Goal: Task Accomplishment & Management: Use online tool/utility

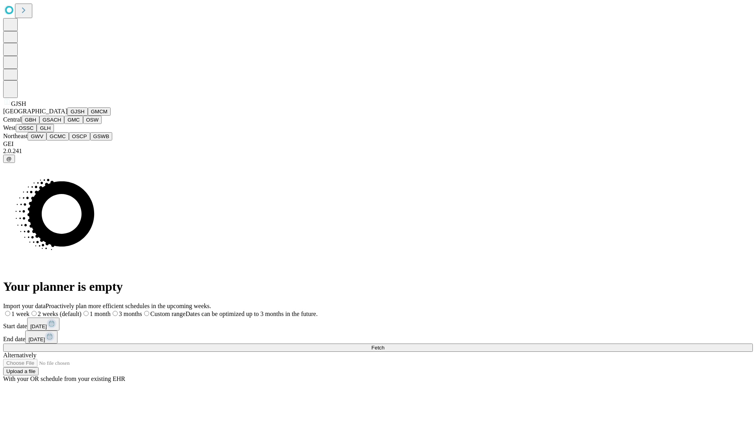
click at [67, 116] on button "GJSH" at bounding box center [77, 111] width 20 height 8
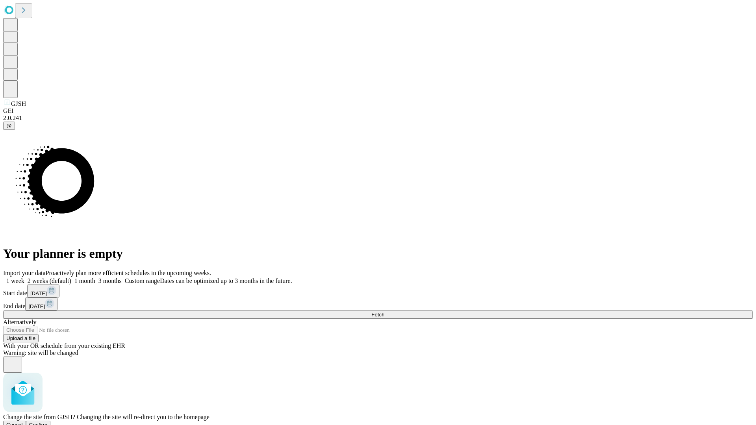
click at [48, 422] on span "Confirm" at bounding box center [38, 425] width 18 height 6
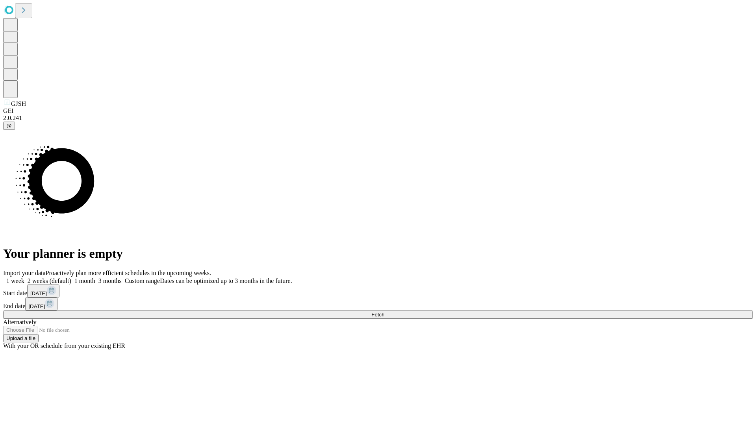
click at [95, 277] on label "1 month" at bounding box center [83, 280] width 24 height 7
click at [384, 312] on span "Fetch" at bounding box center [377, 315] width 13 height 6
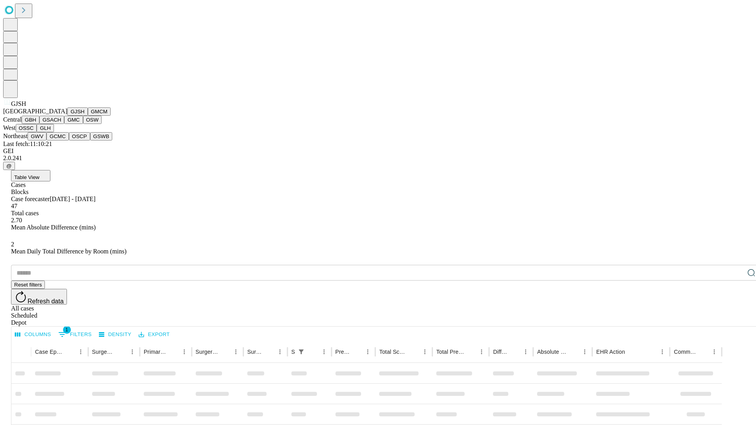
click at [88, 116] on button "GMCM" at bounding box center [99, 111] width 23 height 8
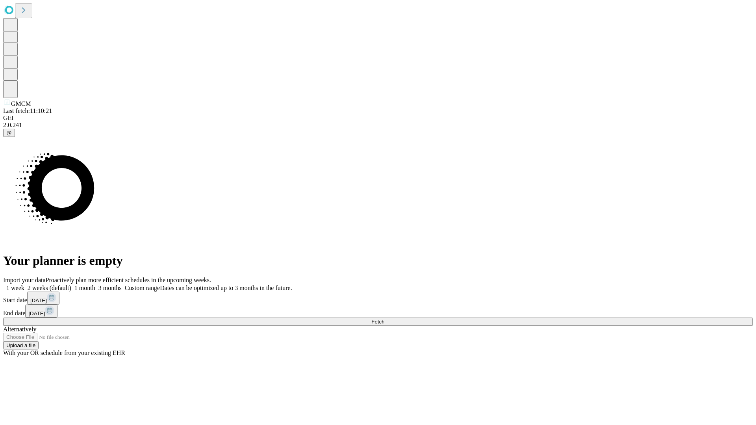
click at [95, 285] on label "1 month" at bounding box center [83, 288] width 24 height 7
click at [384, 319] on span "Fetch" at bounding box center [377, 322] width 13 height 6
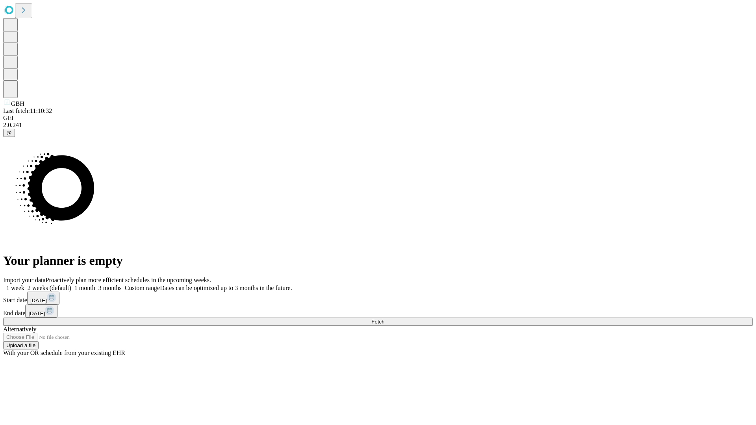
click at [95, 285] on label "1 month" at bounding box center [83, 288] width 24 height 7
click at [384, 319] on span "Fetch" at bounding box center [377, 322] width 13 height 6
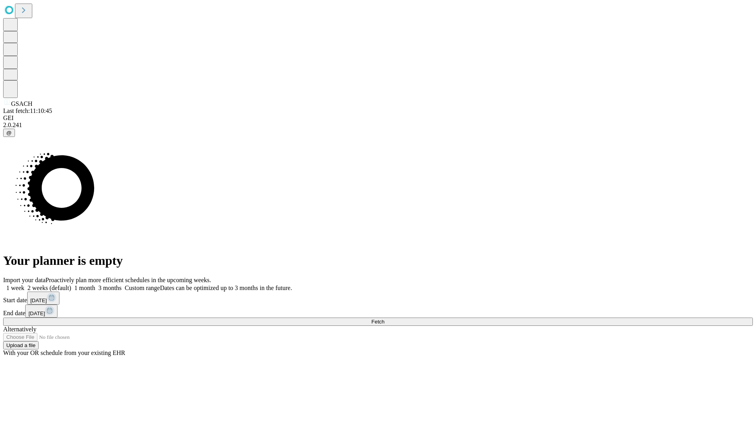
click at [95, 285] on label "1 month" at bounding box center [83, 288] width 24 height 7
click at [384, 319] on span "Fetch" at bounding box center [377, 322] width 13 height 6
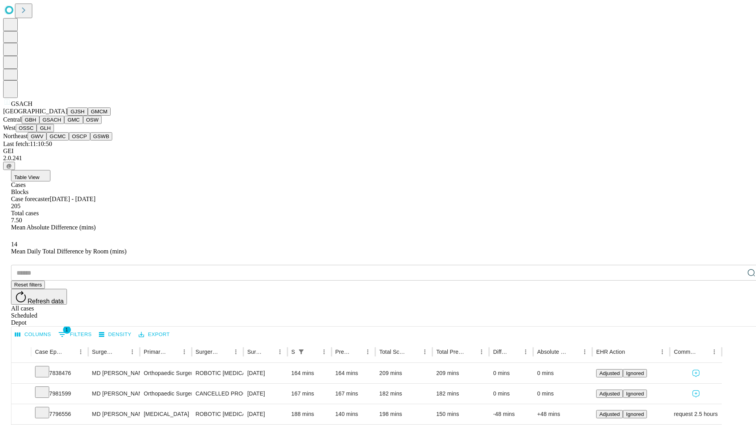
click at [64, 124] on button "GMC" at bounding box center [73, 120] width 18 height 8
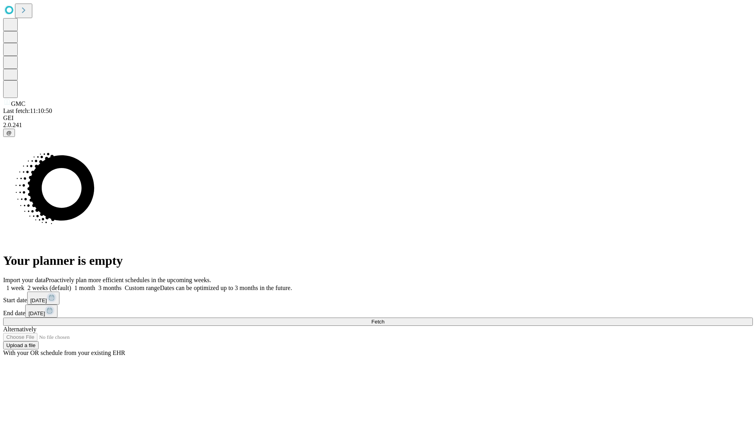
click at [95, 285] on label "1 month" at bounding box center [83, 288] width 24 height 7
click at [384, 319] on span "Fetch" at bounding box center [377, 322] width 13 height 6
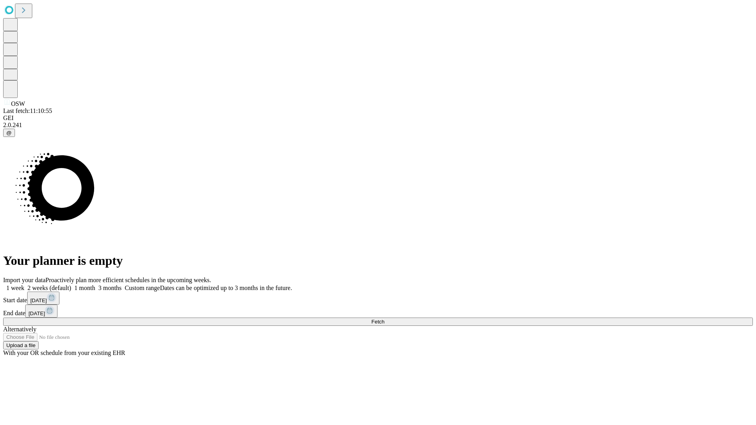
click at [384, 319] on span "Fetch" at bounding box center [377, 322] width 13 height 6
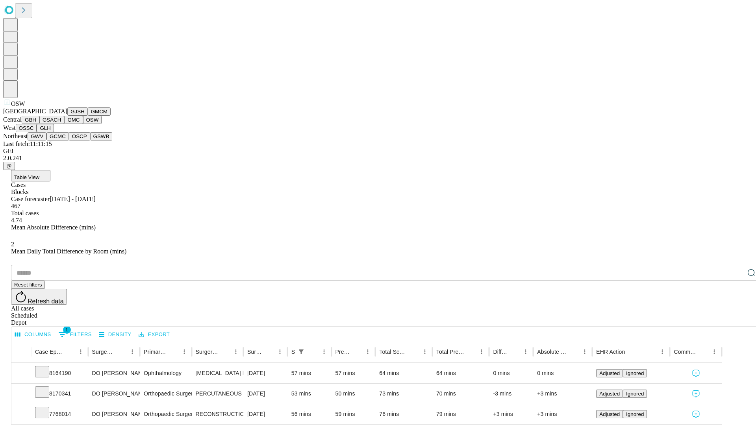
click at [37, 132] on button "OSSC" at bounding box center [26, 128] width 21 height 8
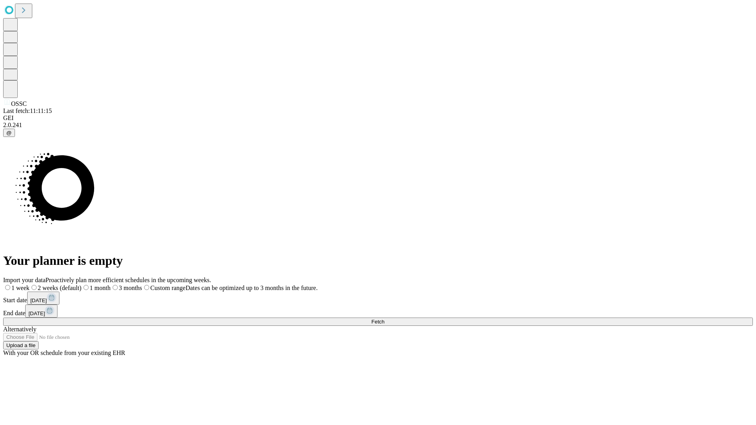
click at [111, 285] on label "1 month" at bounding box center [95, 288] width 29 height 7
click at [384, 319] on span "Fetch" at bounding box center [377, 322] width 13 height 6
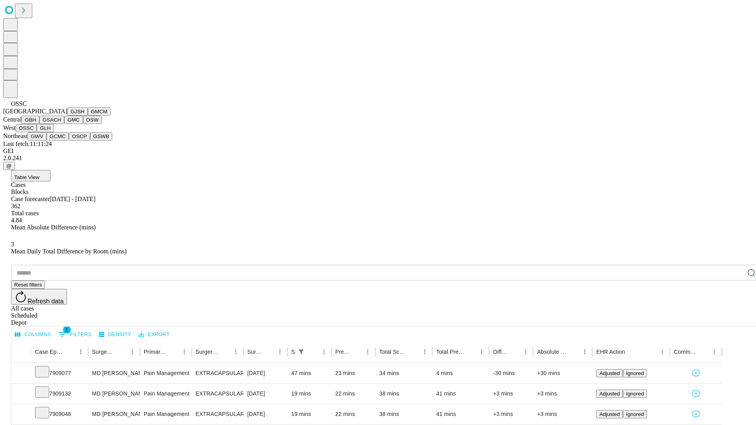
click at [54, 132] on button "GLH" at bounding box center [45, 128] width 17 height 8
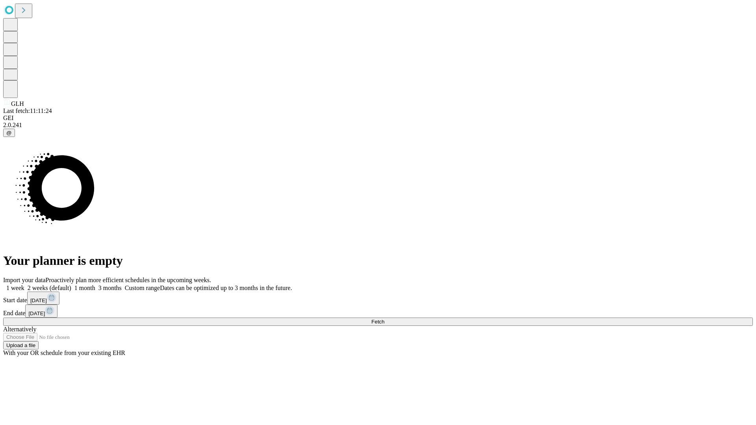
click at [384, 319] on span "Fetch" at bounding box center [377, 322] width 13 height 6
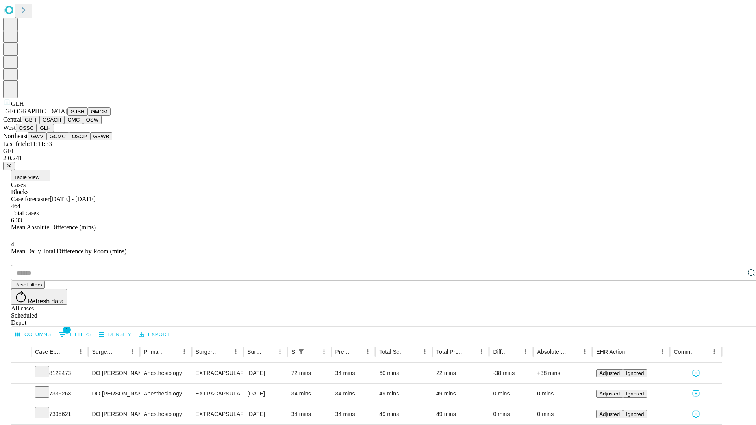
click at [46, 140] on button "GWV" at bounding box center [37, 136] width 19 height 8
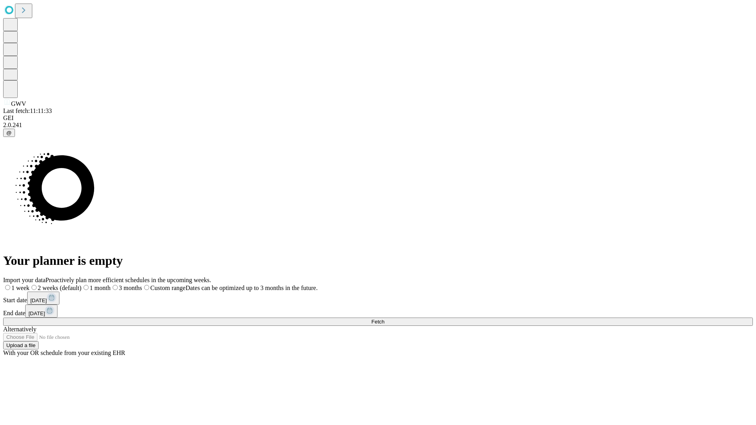
click at [111, 285] on label "1 month" at bounding box center [95, 288] width 29 height 7
click at [384, 319] on span "Fetch" at bounding box center [377, 322] width 13 height 6
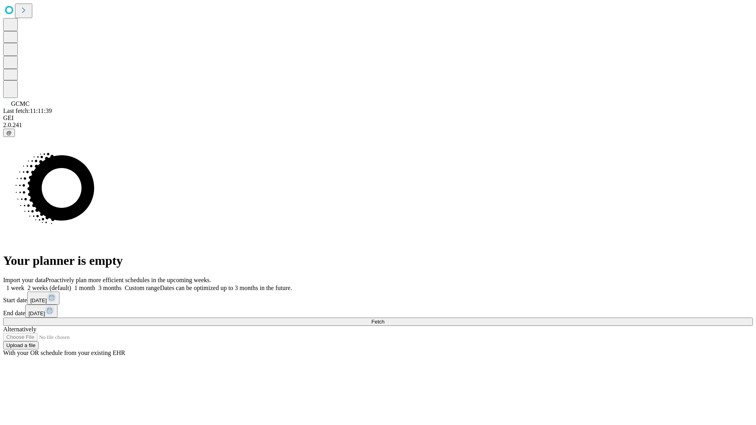
click at [95, 285] on label "1 month" at bounding box center [83, 288] width 24 height 7
click at [384, 319] on span "Fetch" at bounding box center [377, 322] width 13 height 6
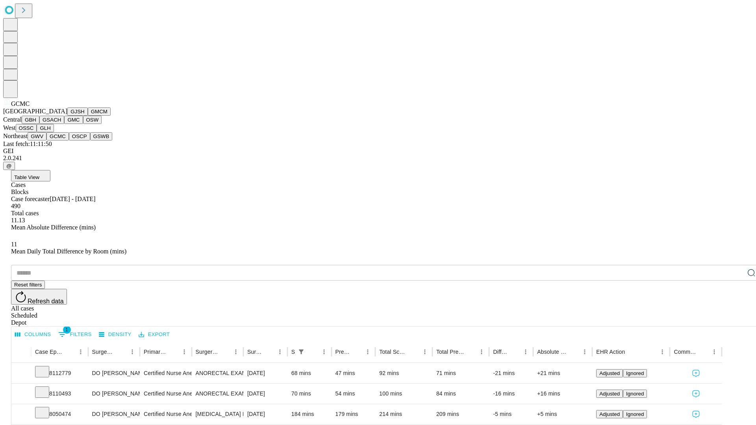
click at [69, 140] on button "OSCP" at bounding box center [79, 136] width 21 height 8
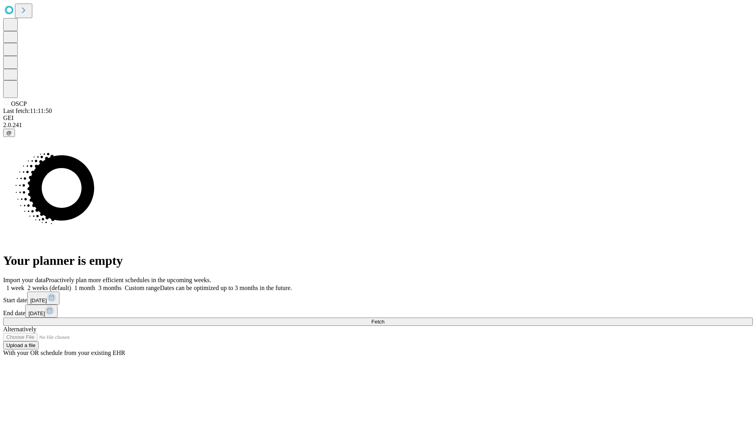
click at [95, 285] on label "1 month" at bounding box center [83, 288] width 24 height 7
click at [384, 319] on span "Fetch" at bounding box center [377, 322] width 13 height 6
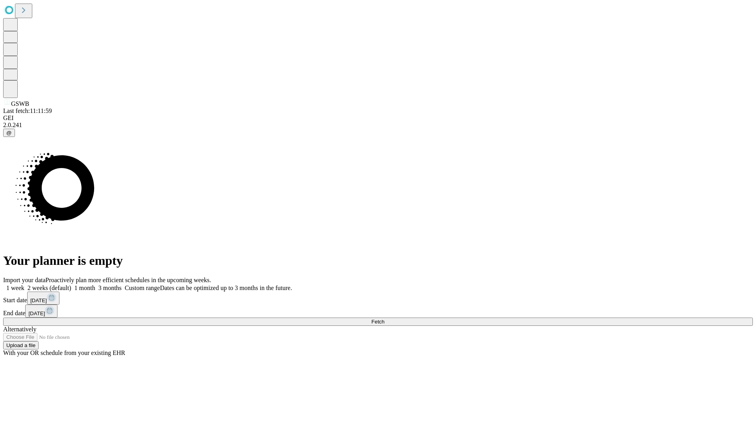
click at [384, 319] on span "Fetch" at bounding box center [377, 322] width 13 height 6
